Goal: Task Accomplishment & Management: Manage account settings

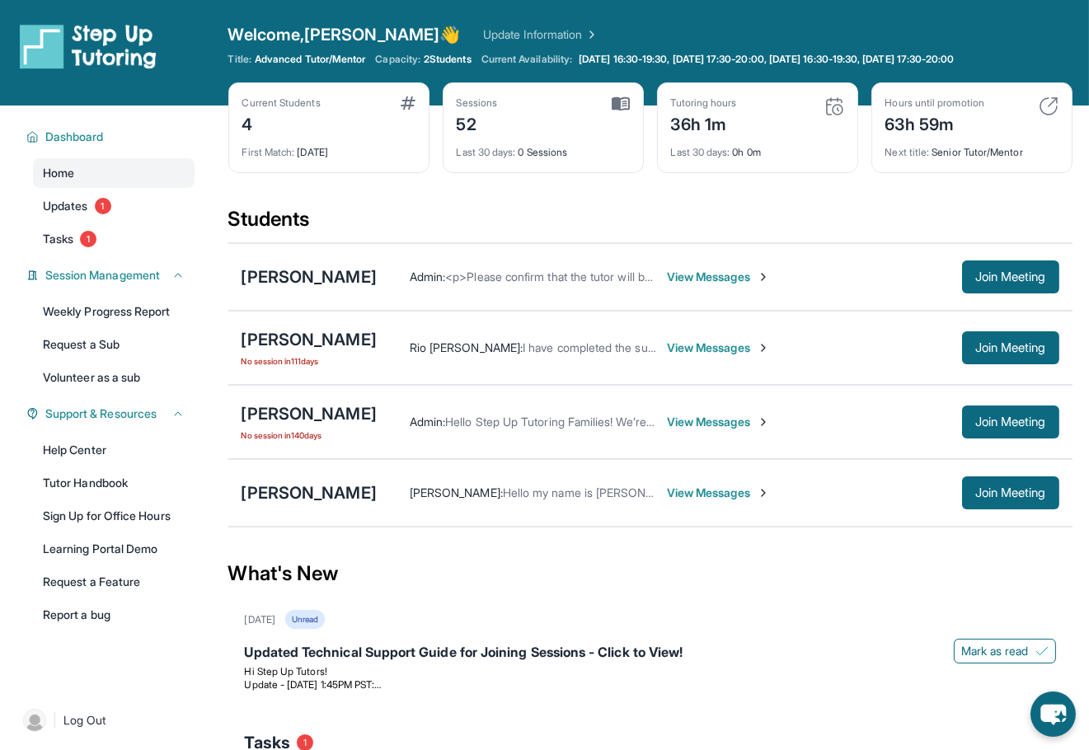
click at [686, 276] on span "View Messages" at bounding box center [718, 277] width 103 height 16
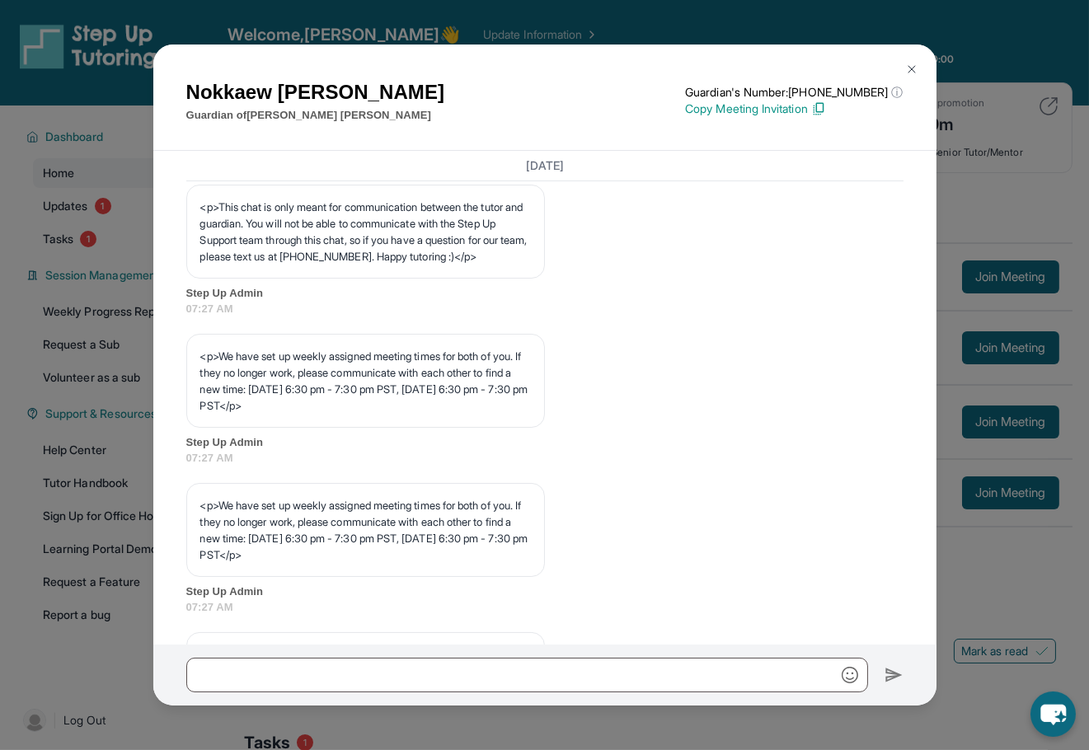
scroll to position [762, 0]
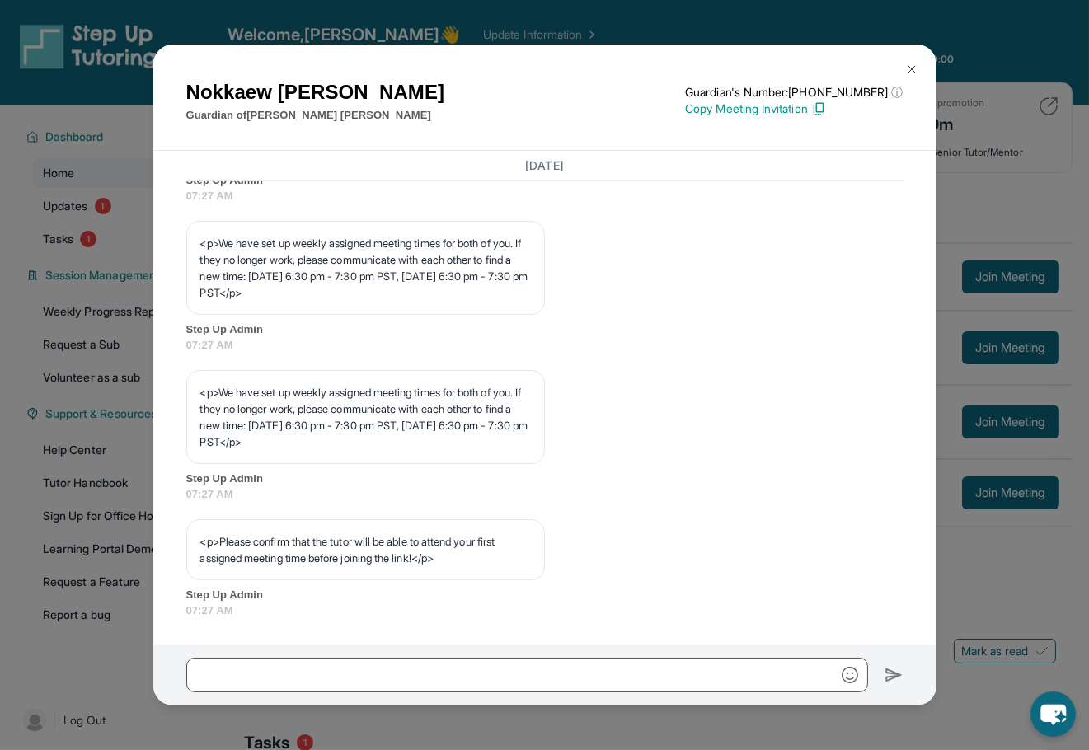
click at [912, 64] on img at bounding box center [911, 69] width 13 height 13
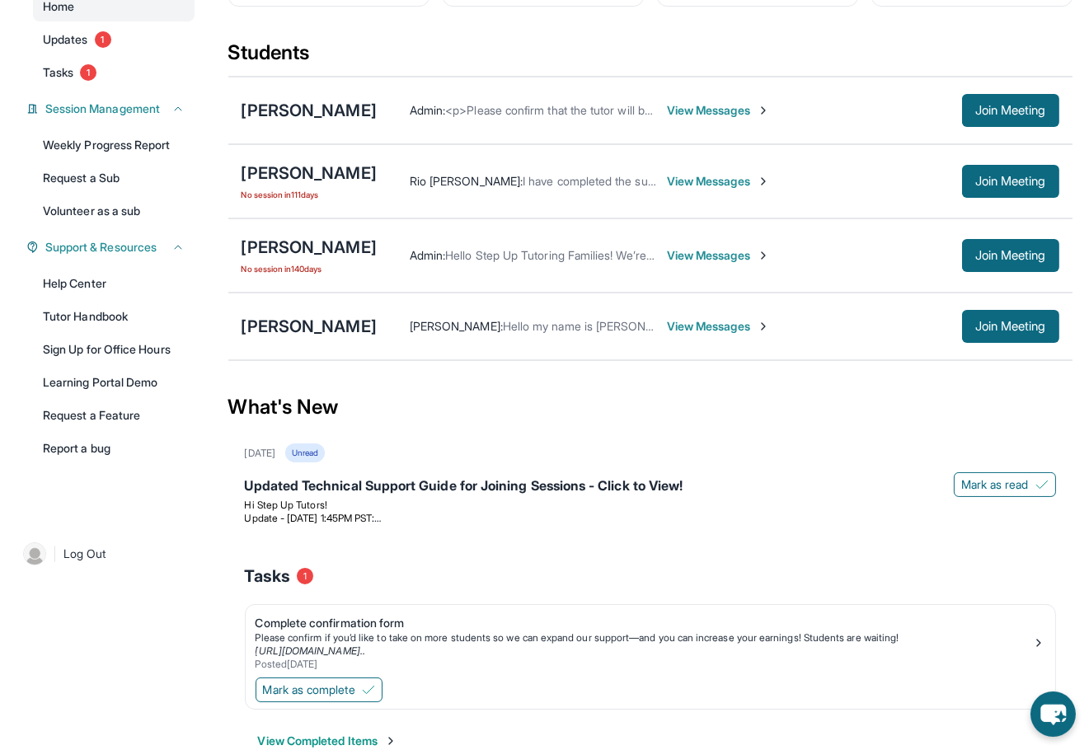
scroll to position [166, 0]
click at [688, 325] on span "View Messages" at bounding box center [718, 327] width 103 height 16
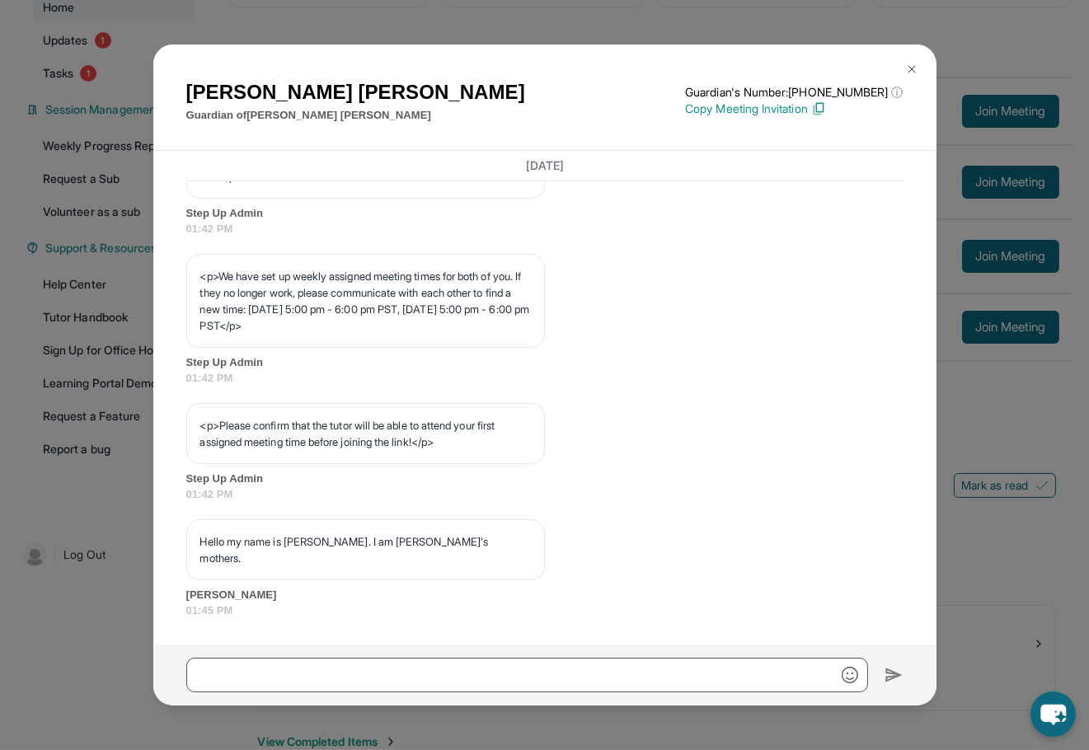
scroll to position [861, 0]
click at [908, 67] on img at bounding box center [911, 69] width 13 height 13
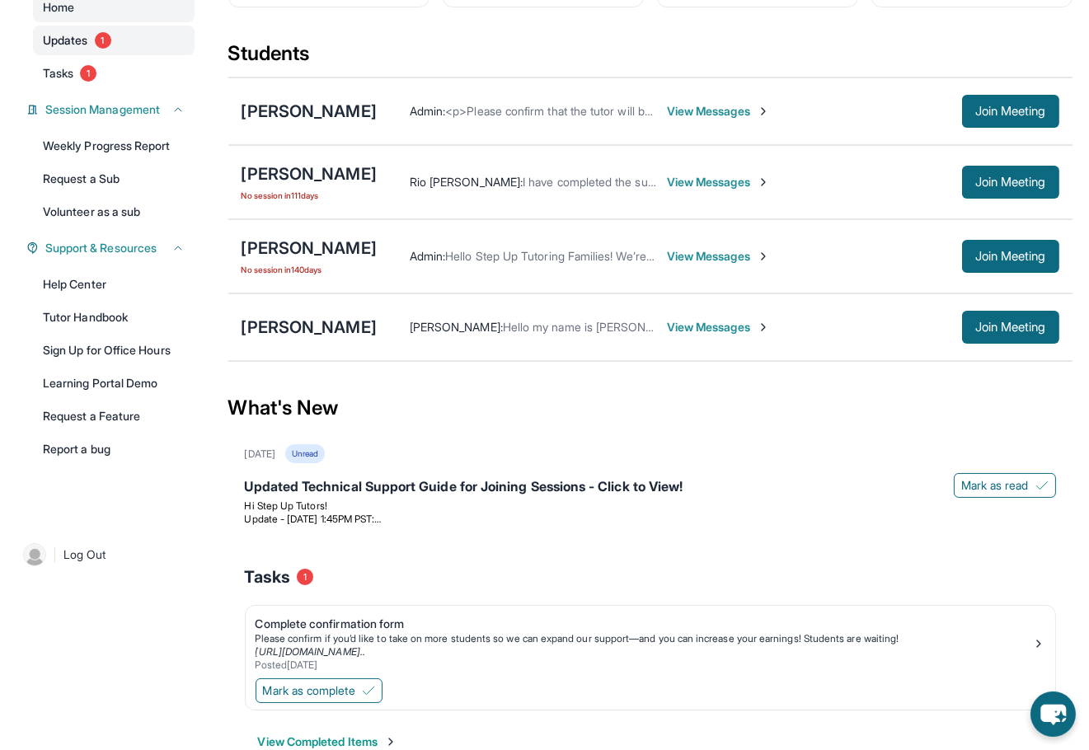
click at [133, 43] on link "Updates 1" at bounding box center [114, 41] width 162 height 30
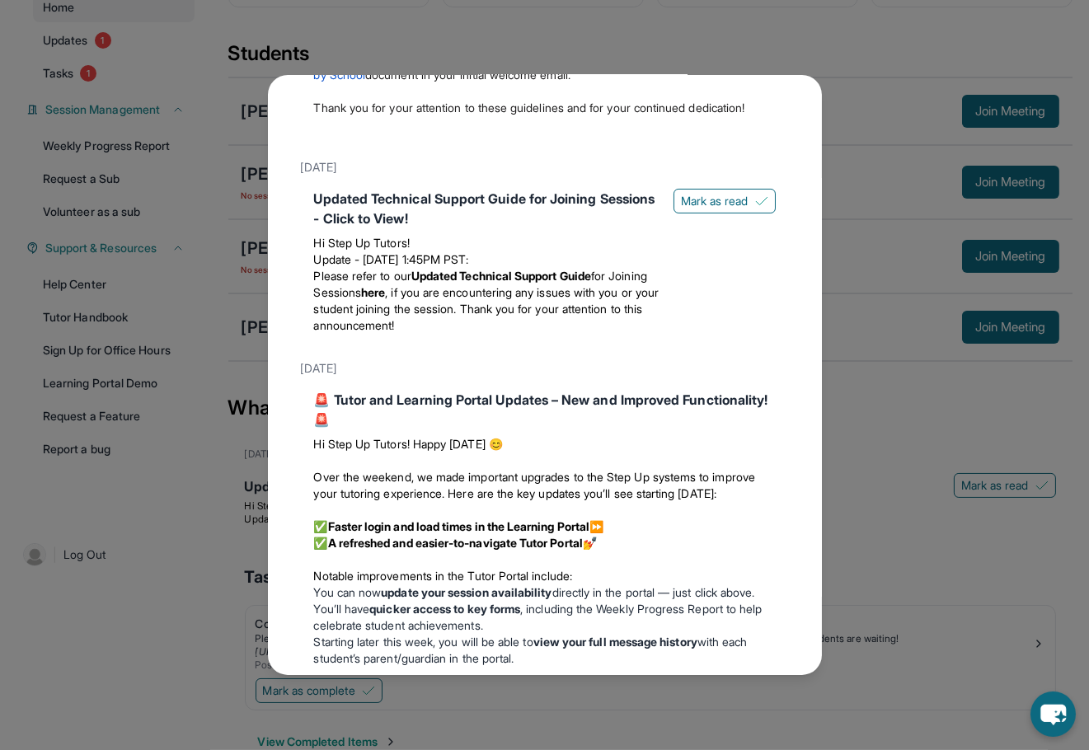
scroll to position [530, 0]
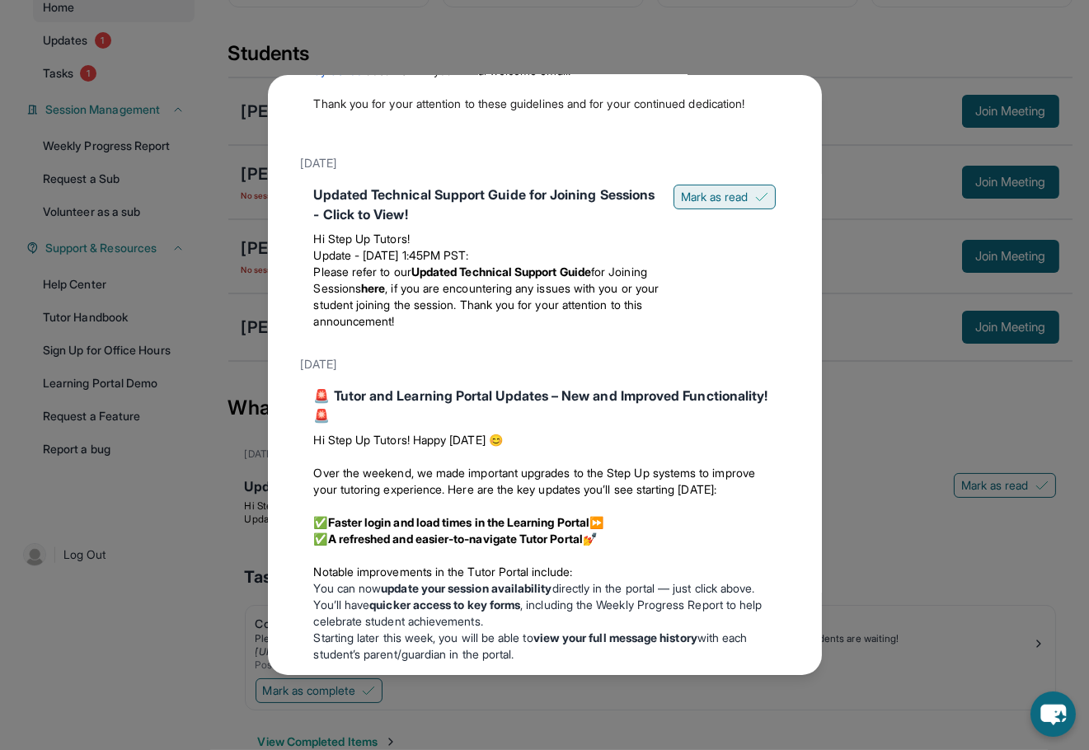
click at [727, 205] on span "Mark as read" at bounding box center [715, 197] width 68 height 16
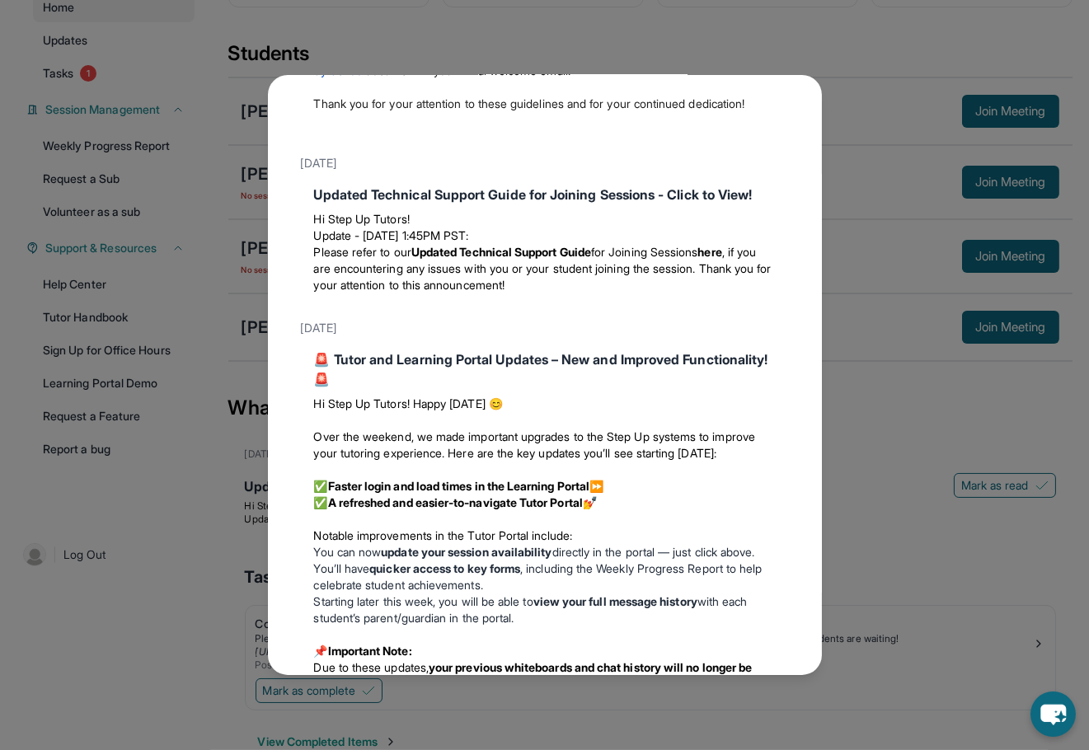
scroll to position [0, 0]
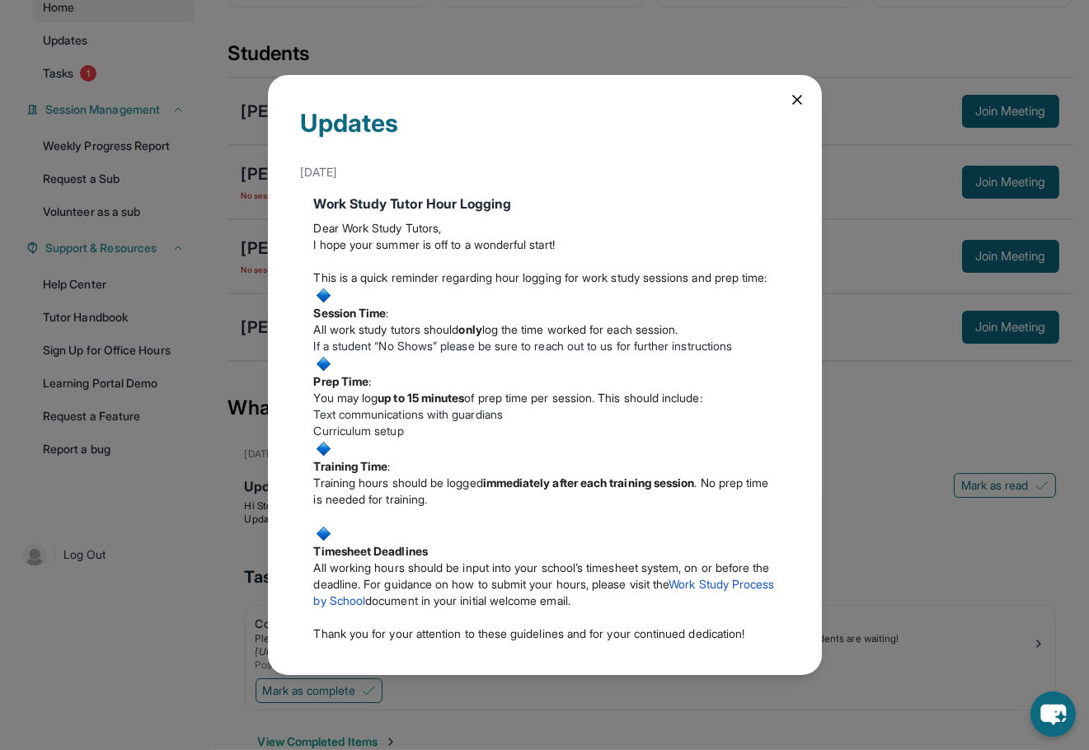
click at [800, 103] on icon at bounding box center [797, 100] width 8 height 8
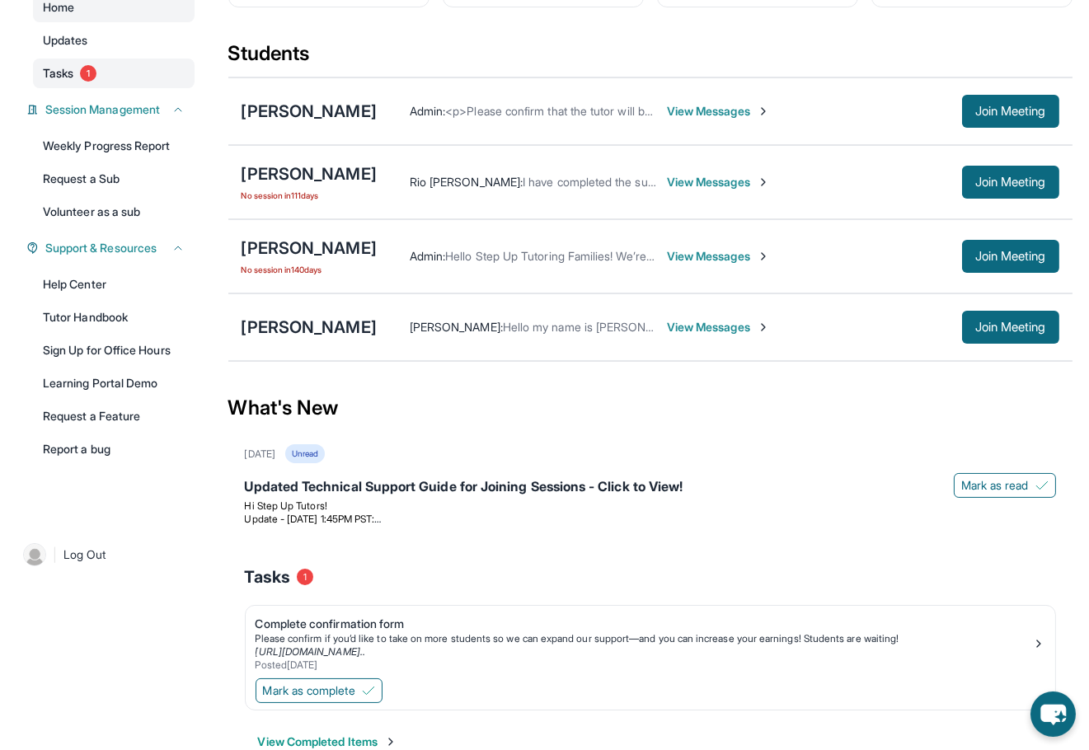
click at [96, 70] on span "1" at bounding box center [88, 73] width 16 height 16
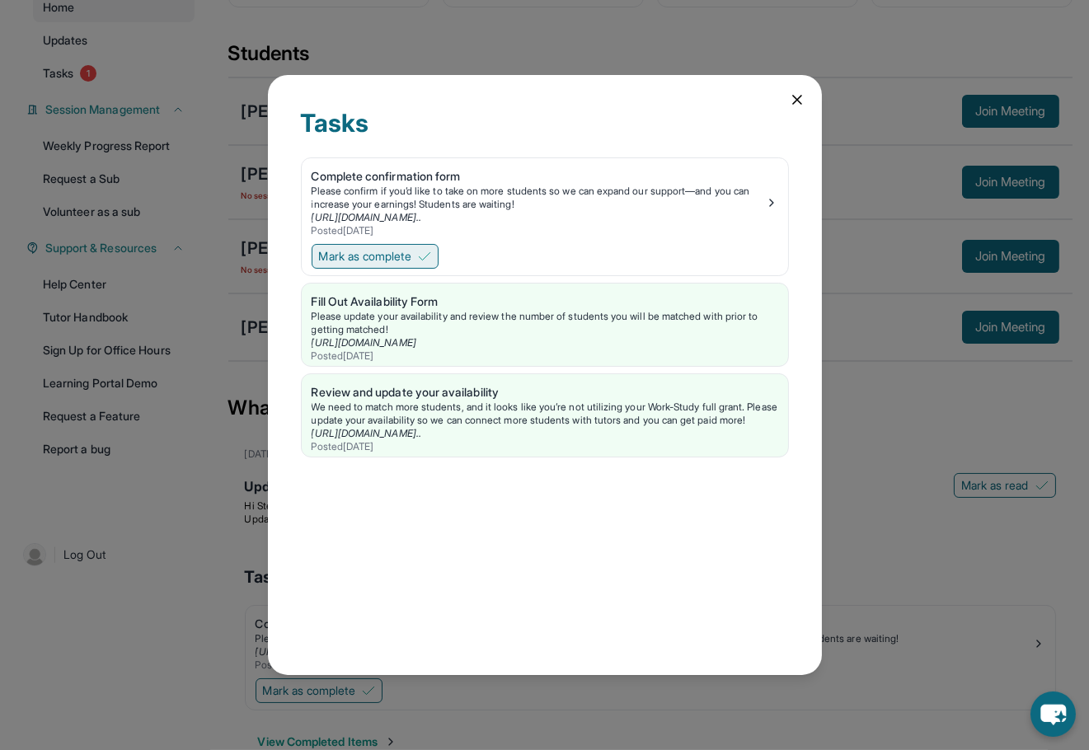
click at [375, 258] on span "Mark as complete" at bounding box center [365, 256] width 92 height 16
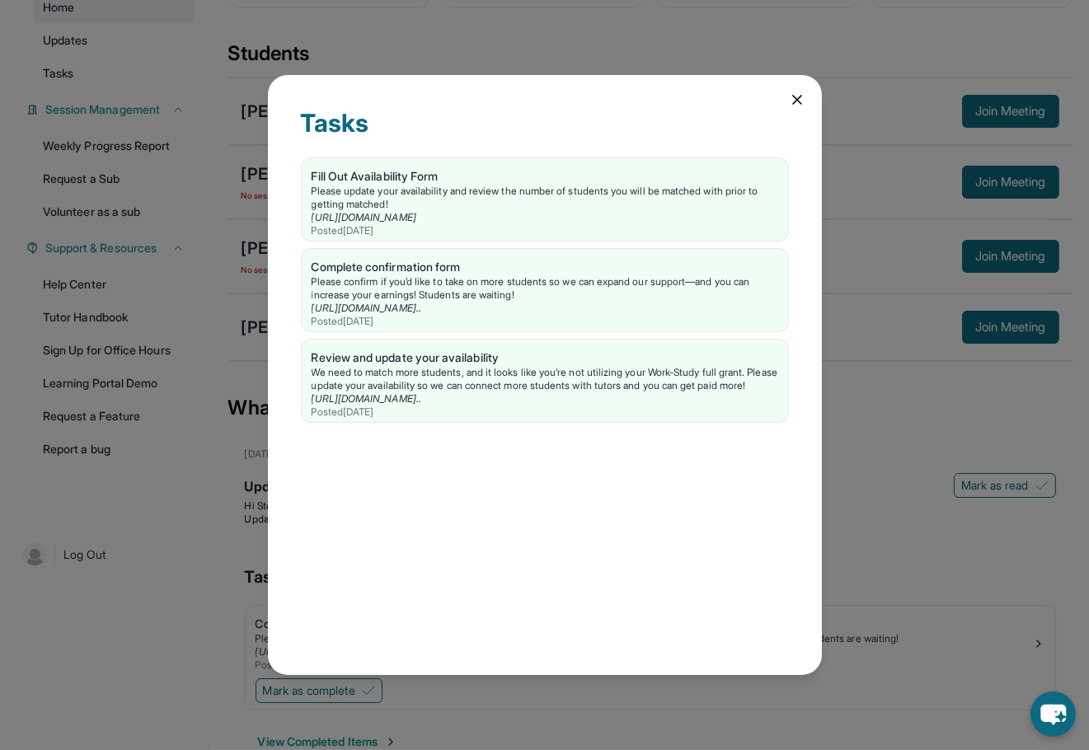
click at [800, 106] on icon at bounding box center [797, 99] width 16 height 16
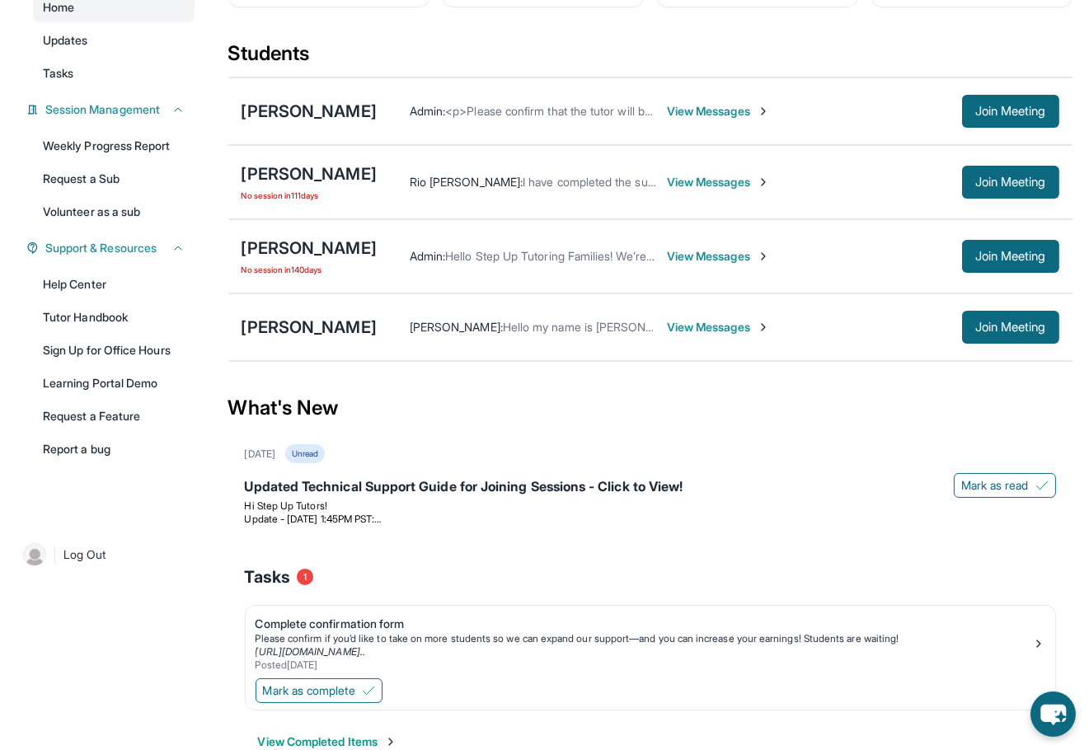
click at [672, 110] on span "View Messages" at bounding box center [718, 111] width 103 height 16
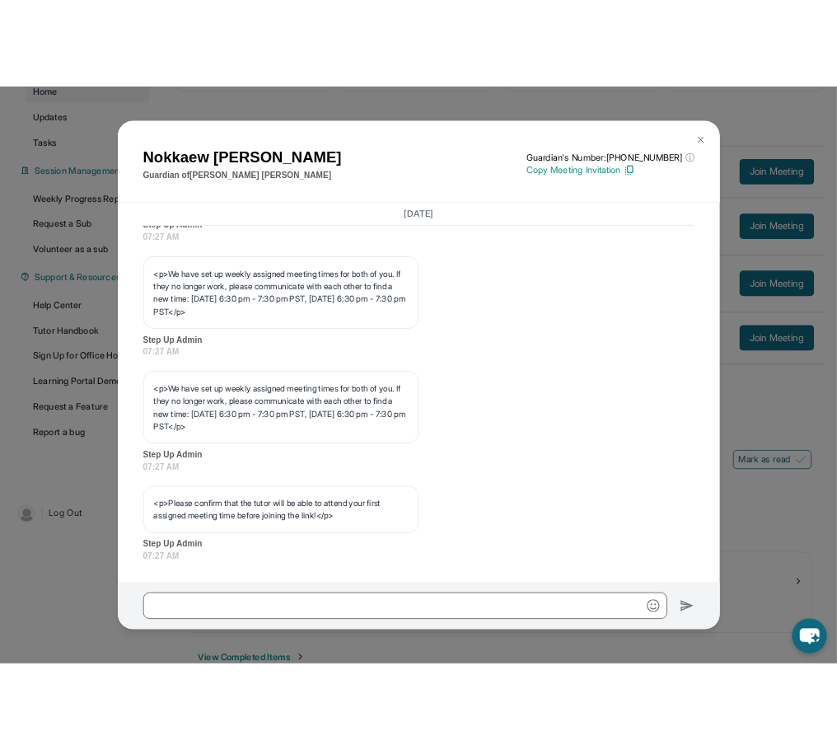
scroll to position [179, 0]
